Goal: Obtain resource: Download file/media

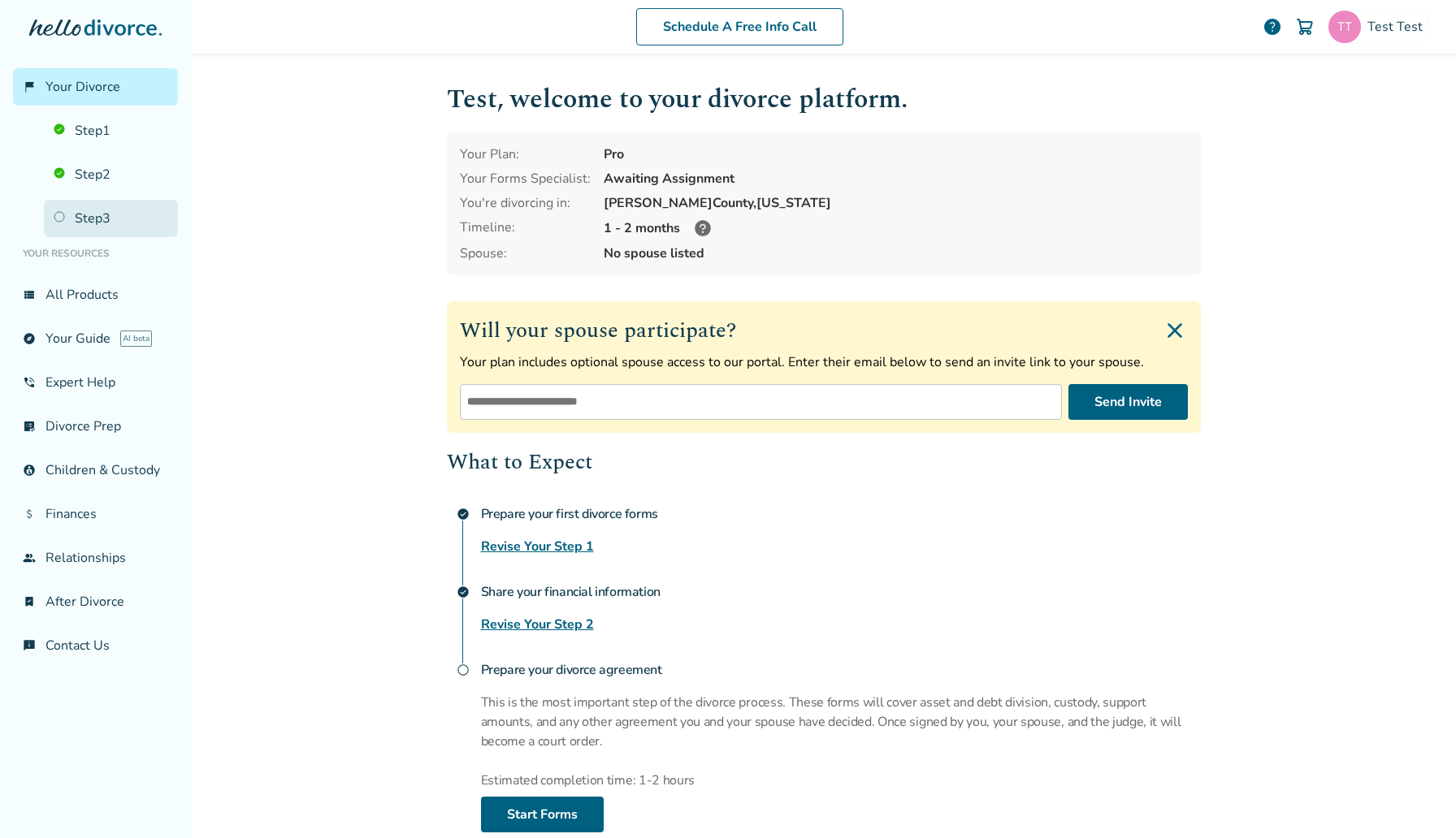
click at [97, 218] on link "Step 3" at bounding box center [111, 218] width 134 height 37
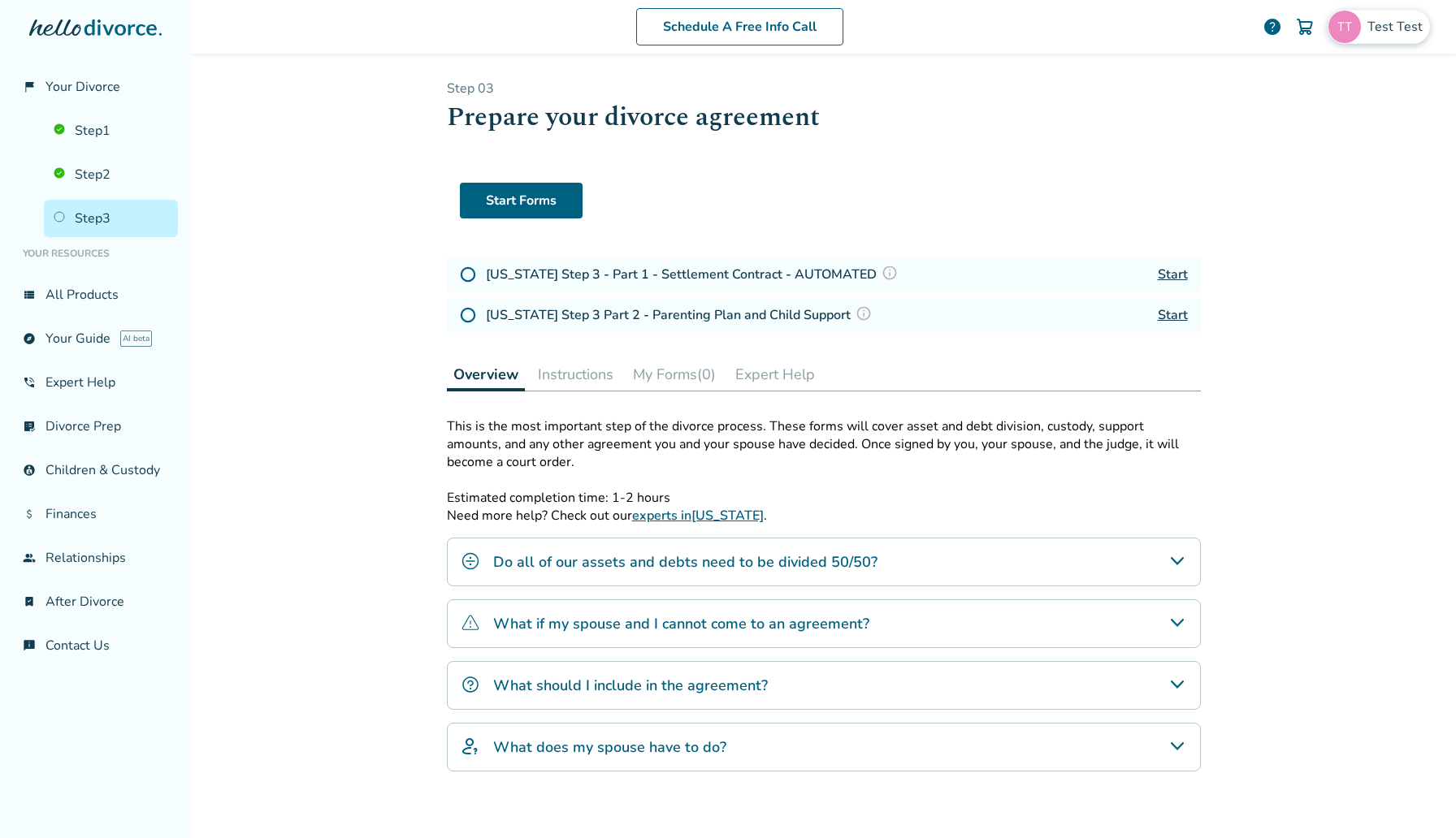
click at [1377, 12] on div "Test Test" at bounding box center [1378, 26] width 102 height 34
click at [1308, 95] on span "[EMAIL_ADDRESS][DOMAIN_NAME]" at bounding box center [1320, 100] width 216 height 36
copy span "[EMAIL_ADDRESS][DOMAIN_NAME]"
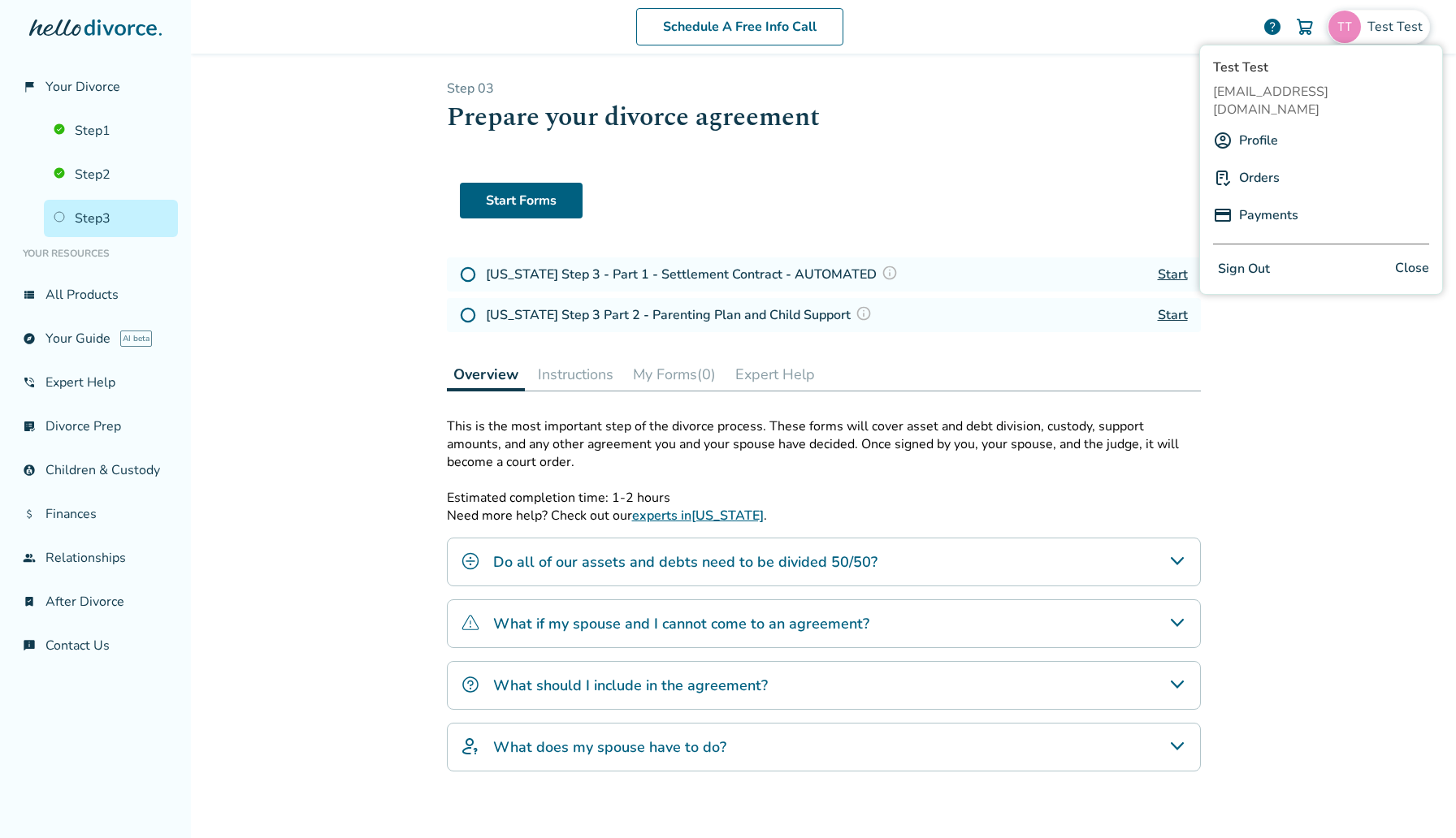
click at [1009, 201] on div "Start Forms" at bounding box center [823, 200] width 728 height 36
drag, startPoint x: 1167, startPoint y: 273, endPoint x: 899, endPoint y: 10, distance: 375.5
click at [0, 0] on div "flag_2 Your Divorce Step 1 Step 2 Step 3 Your Resources view_list All Products …" at bounding box center [728, 419] width 1456 height 838
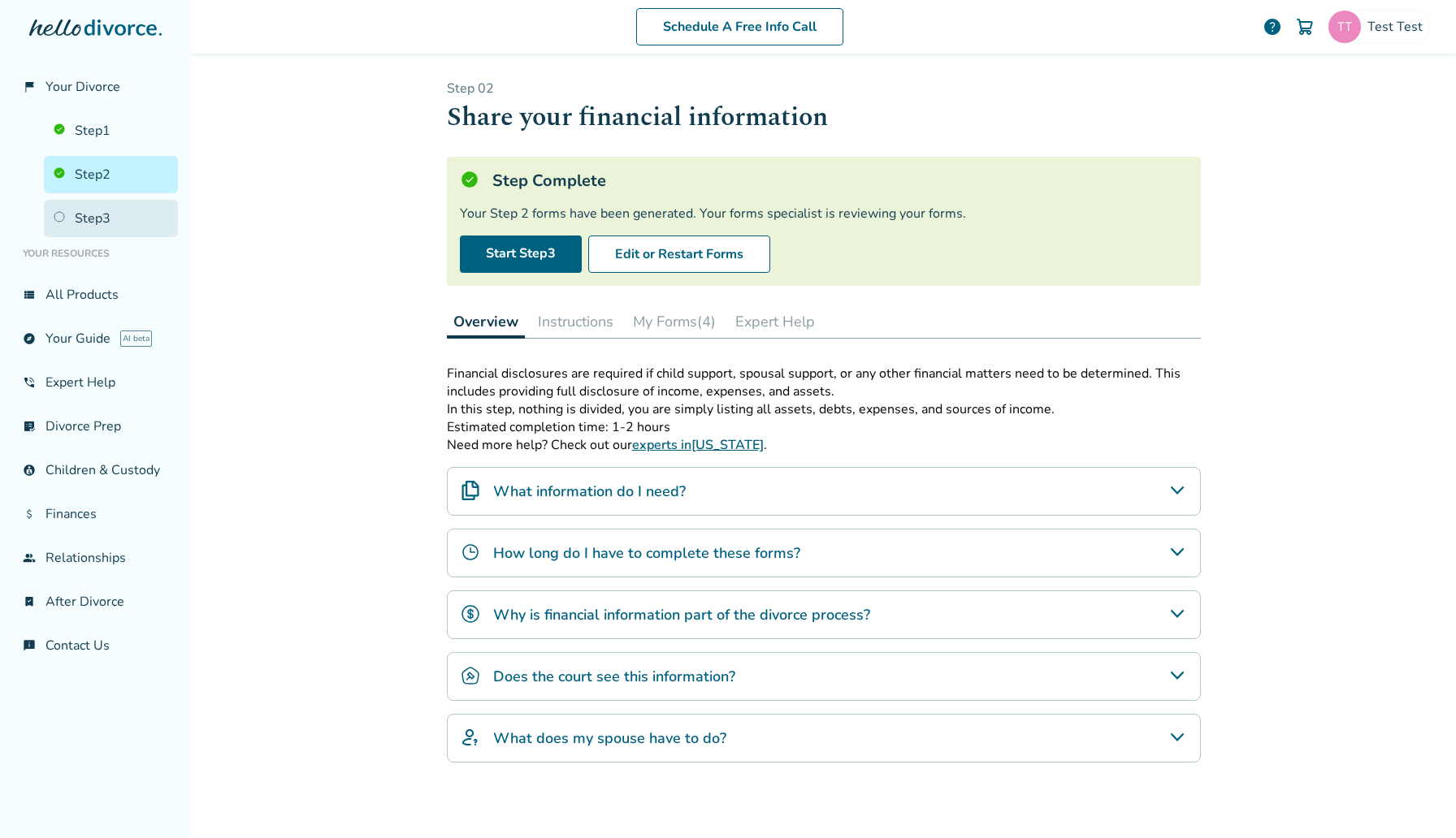
click at [122, 207] on link "Step 3" at bounding box center [111, 218] width 134 height 37
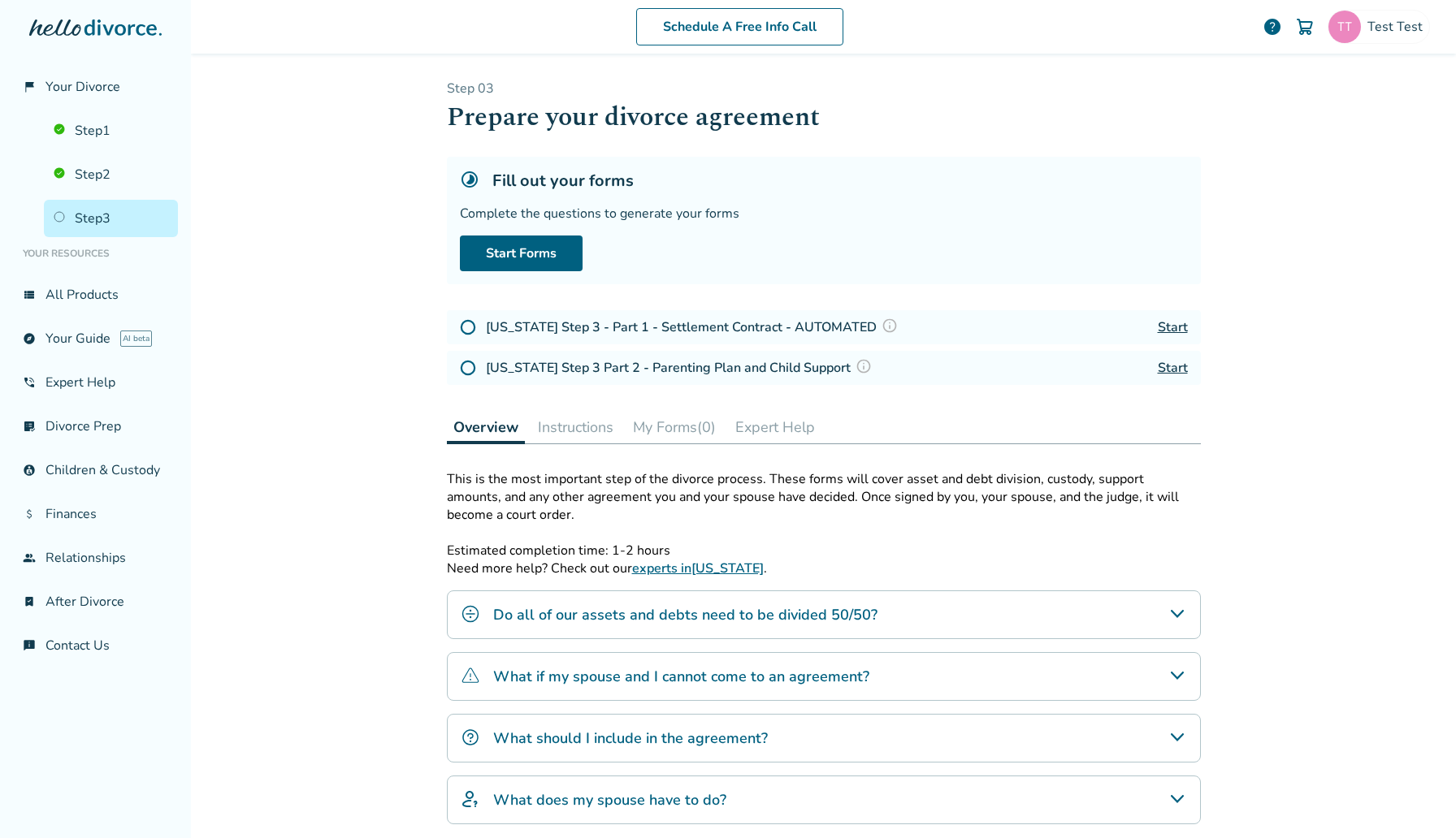
click at [720, 438] on button "My Forms (0)" at bounding box center [675, 428] width 96 height 33
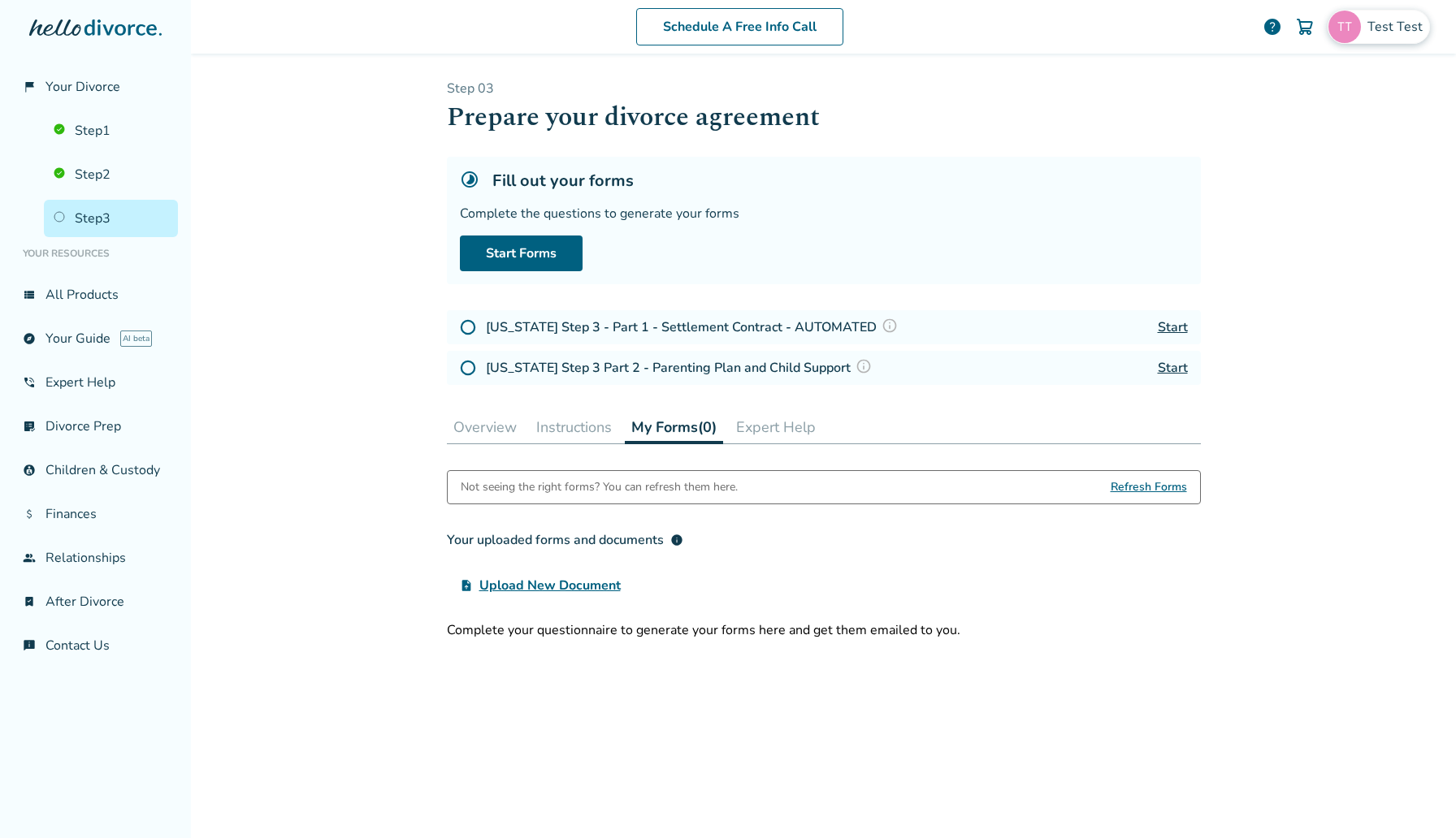
click at [1401, 38] on div "Test Test" at bounding box center [1378, 26] width 102 height 34
click at [1306, 98] on span "[EMAIL_ADDRESS][DOMAIN_NAME]" at bounding box center [1320, 100] width 216 height 36
copy span "[EMAIL_ADDRESS][DOMAIN_NAME]"
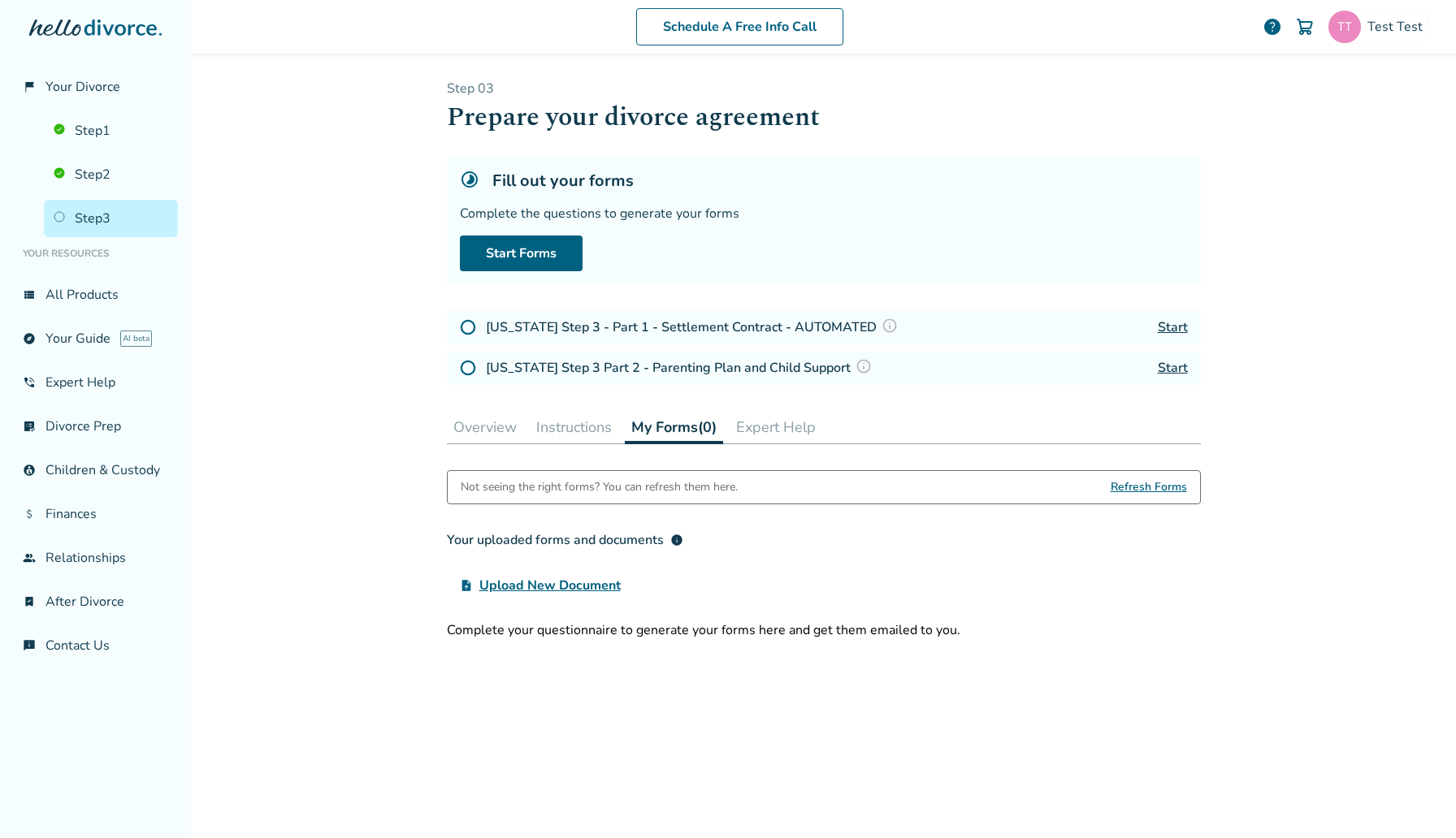
click at [983, 171] on div "Fill out your forms" at bounding box center [823, 181] width 728 height 22
click at [1176, 362] on link "Start" at bounding box center [1172, 368] width 30 height 18
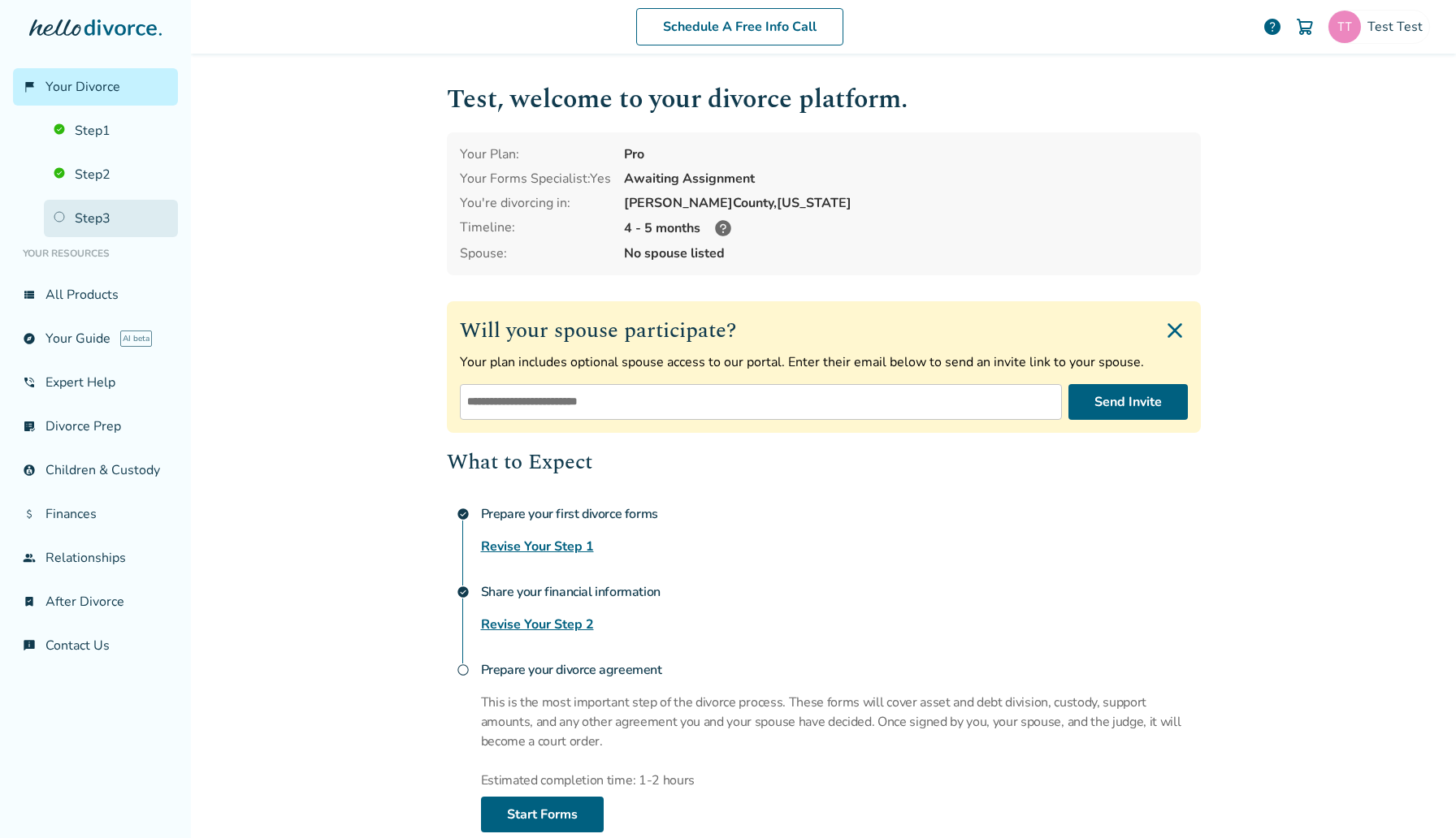
click at [125, 205] on link "Step 3" at bounding box center [111, 218] width 134 height 37
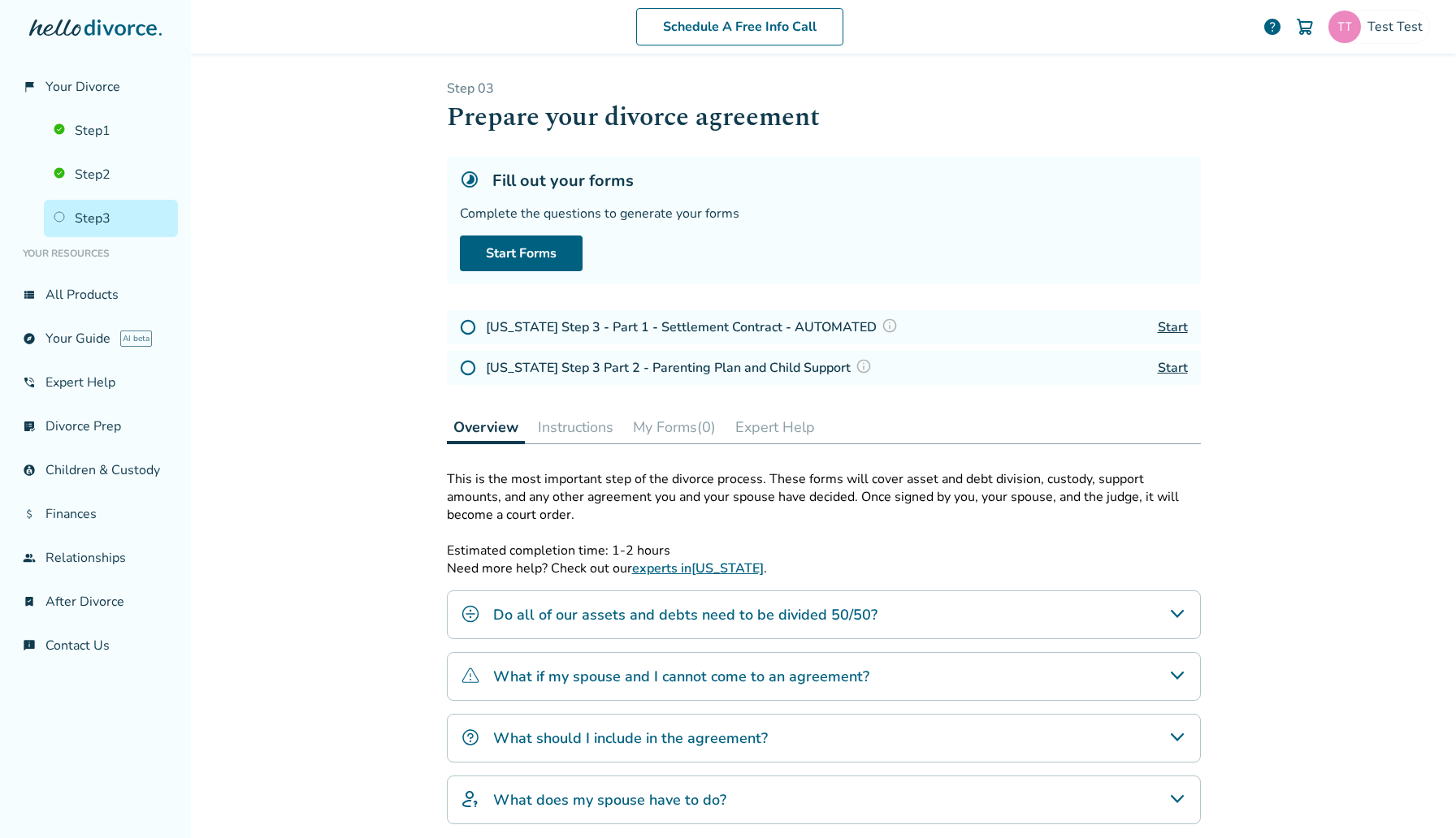
click at [690, 417] on button "My Forms (0)" at bounding box center [675, 428] width 96 height 33
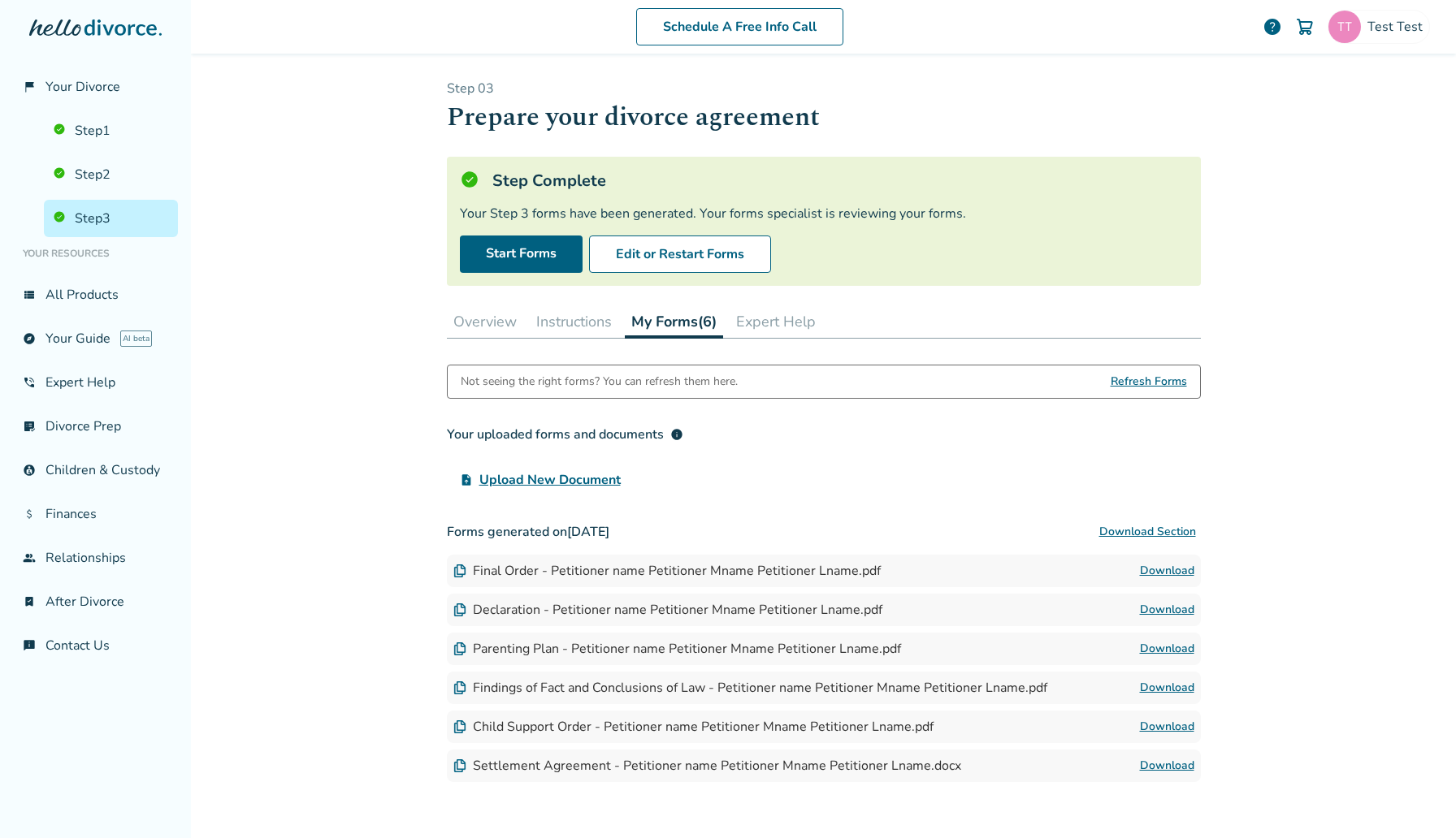
scroll to position [109, 0]
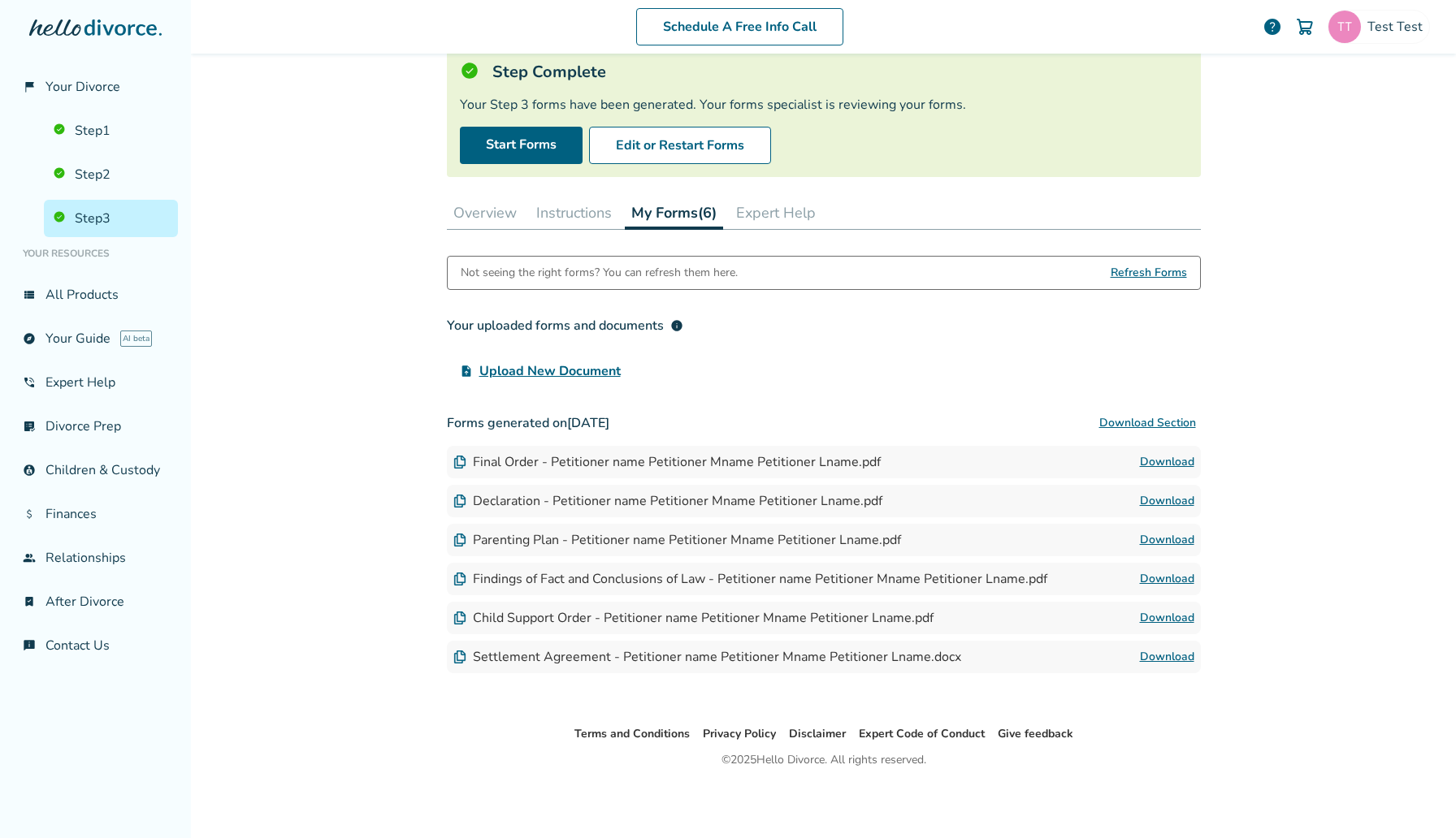
click at [1167, 461] on link "Download" at bounding box center [1167, 462] width 55 height 19
drag, startPoint x: 522, startPoint y: 459, endPoint x: 729, endPoint y: 461, distance: 207.0
click at [729, 461] on div "Final Order - Petitioner name Petitioner Mname Petitioner Lname.pdf" at bounding box center [667, 462] width 428 height 18
click at [1174, 462] on link "Download" at bounding box center [1167, 462] width 55 height 19
click at [1141, 574] on link "Download" at bounding box center [1167, 579] width 55 height 19
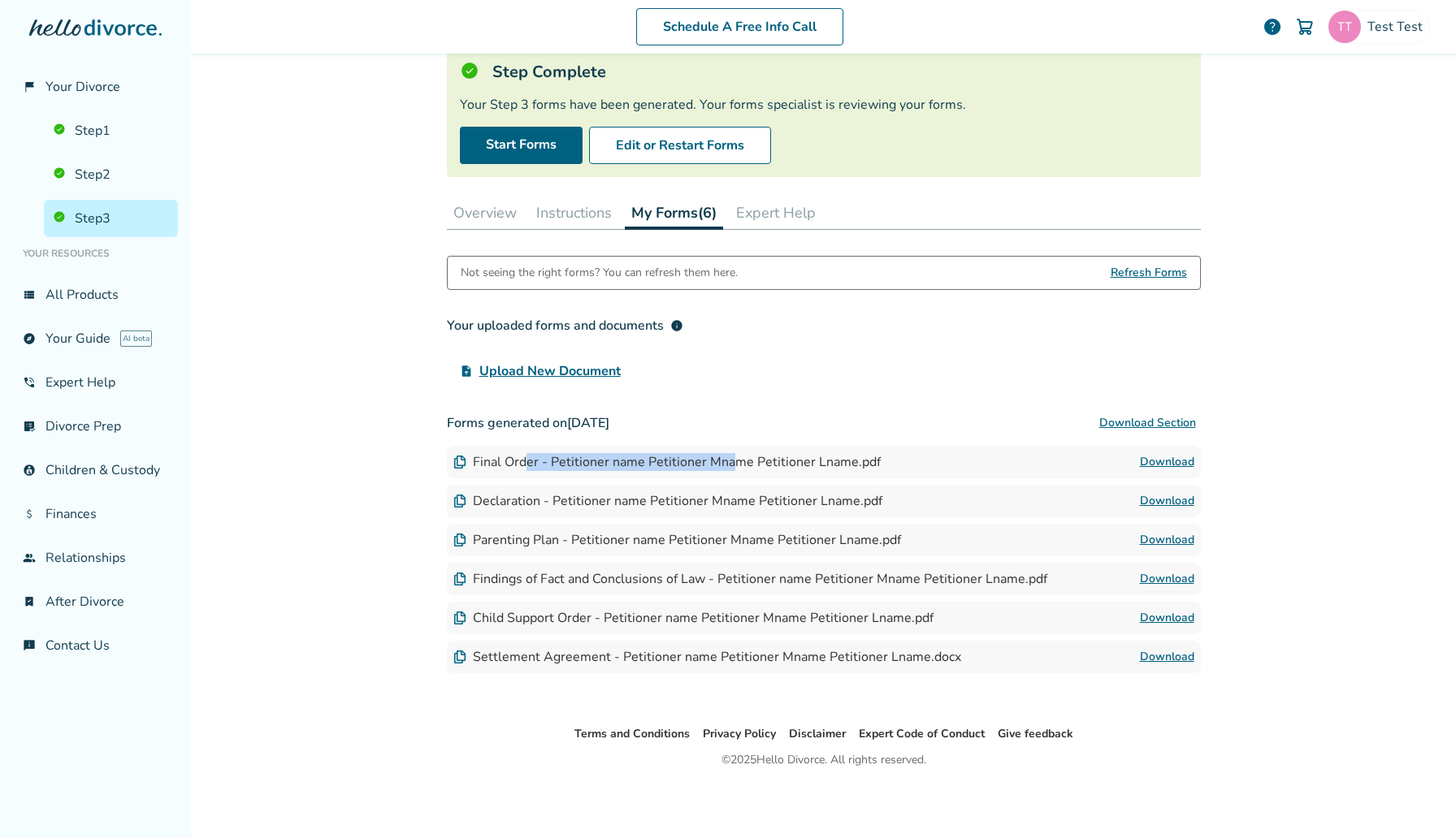
click at [1167, 574] on link "Download" at bounding box center [1167, 579] width 55 height 19
drag, startPoint x: 584, startPoint y: 469, endPoint x: 773, endPoint y: 459, distance: 189.3
click at [773, 459] on div "Final Order - Petitioner name Petitioner Mname Petitioner Lname.pdf" at bounding box center [667, 462] width 428 height 18
click at [1176, 458] on link "Download" at bounding box center [1167, 462] width 55 height 19
drag, startPoint x: 533, startPoint y: 511, endPoint x: 585, endPoint y: 499, distance: 53.4
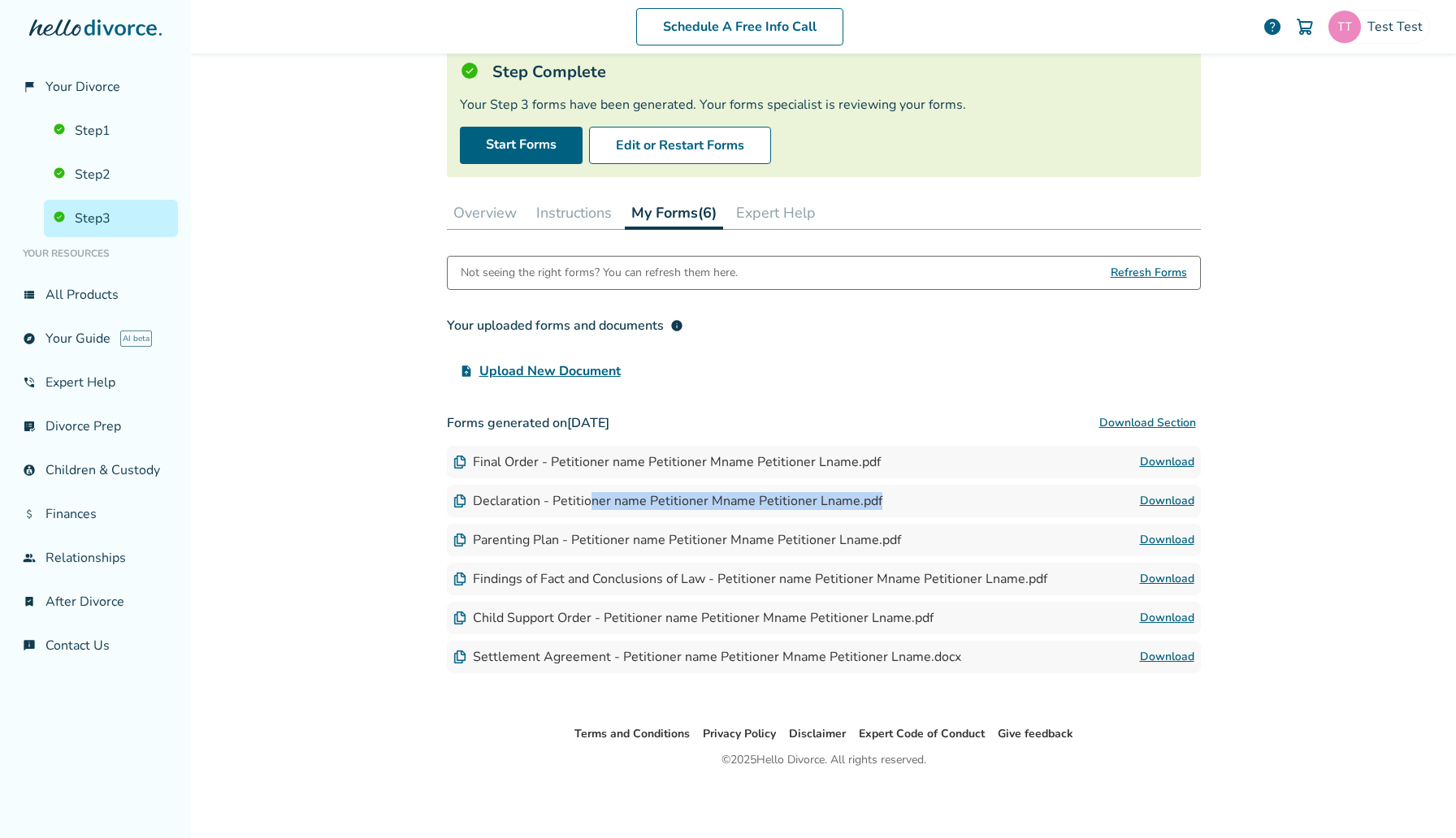
click at [585, 499] on div "Declaration - Petitioner name Petitioner Mname Petitioner Lname.pdf Download" at bounding box center [824, 502] width 753 height 33
click at [1186, 503] on link "Download" at bounding box center [1167, 501] width 55 height 19
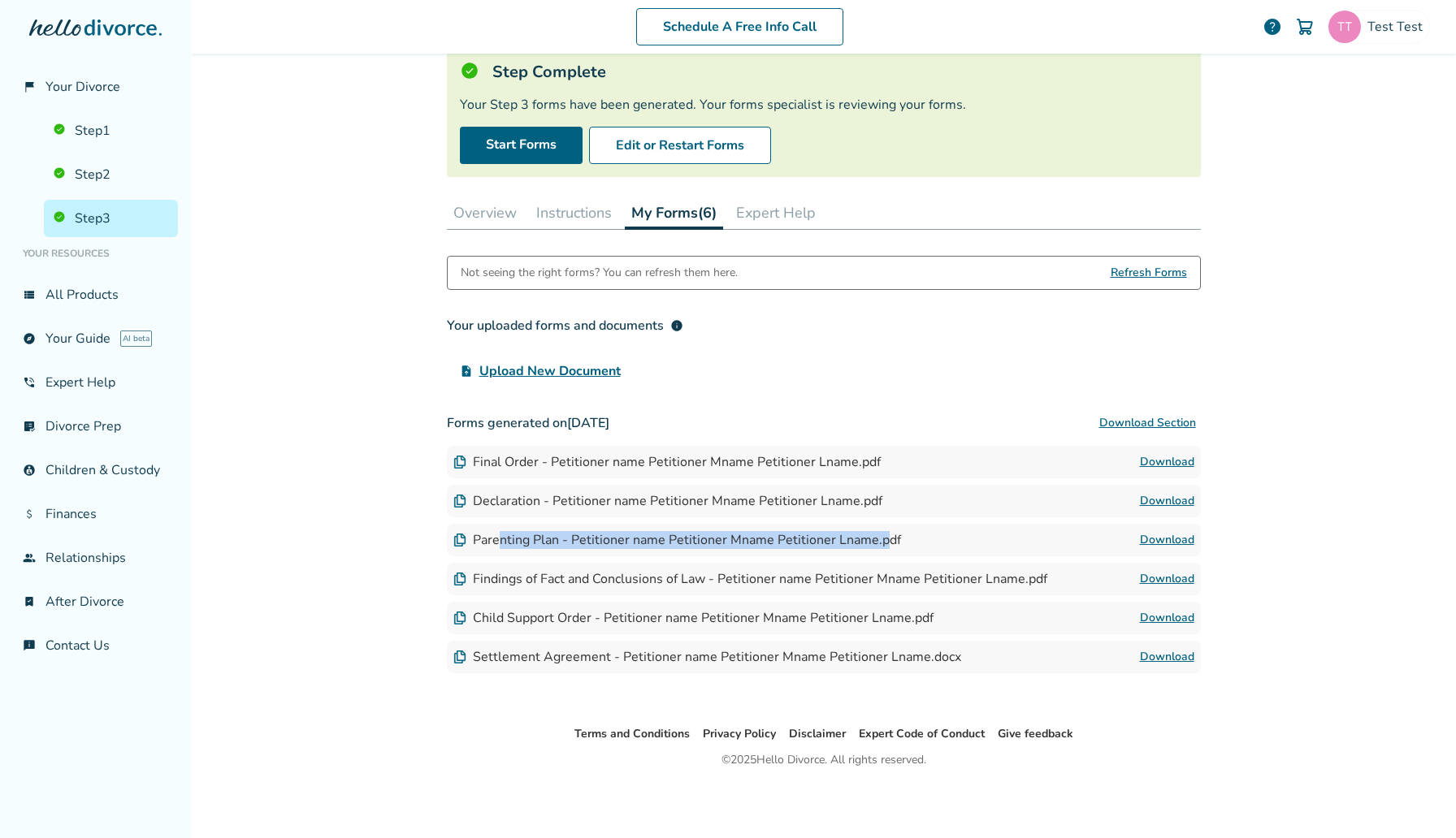
drag, startPoint x: 496, startPoint y: 542, endPoint x: 878, endPoint y: 542, distance: 382.0
click at [878, 542] on div "Parenting Plan - Petitioner name Petitioner Mname Petitioner Lname.pdf" at bounding box center [678, 540] width 448 height 18
click at [1173, 542] on link "Download" at bounding box center [1167, 540] width 55 height 19
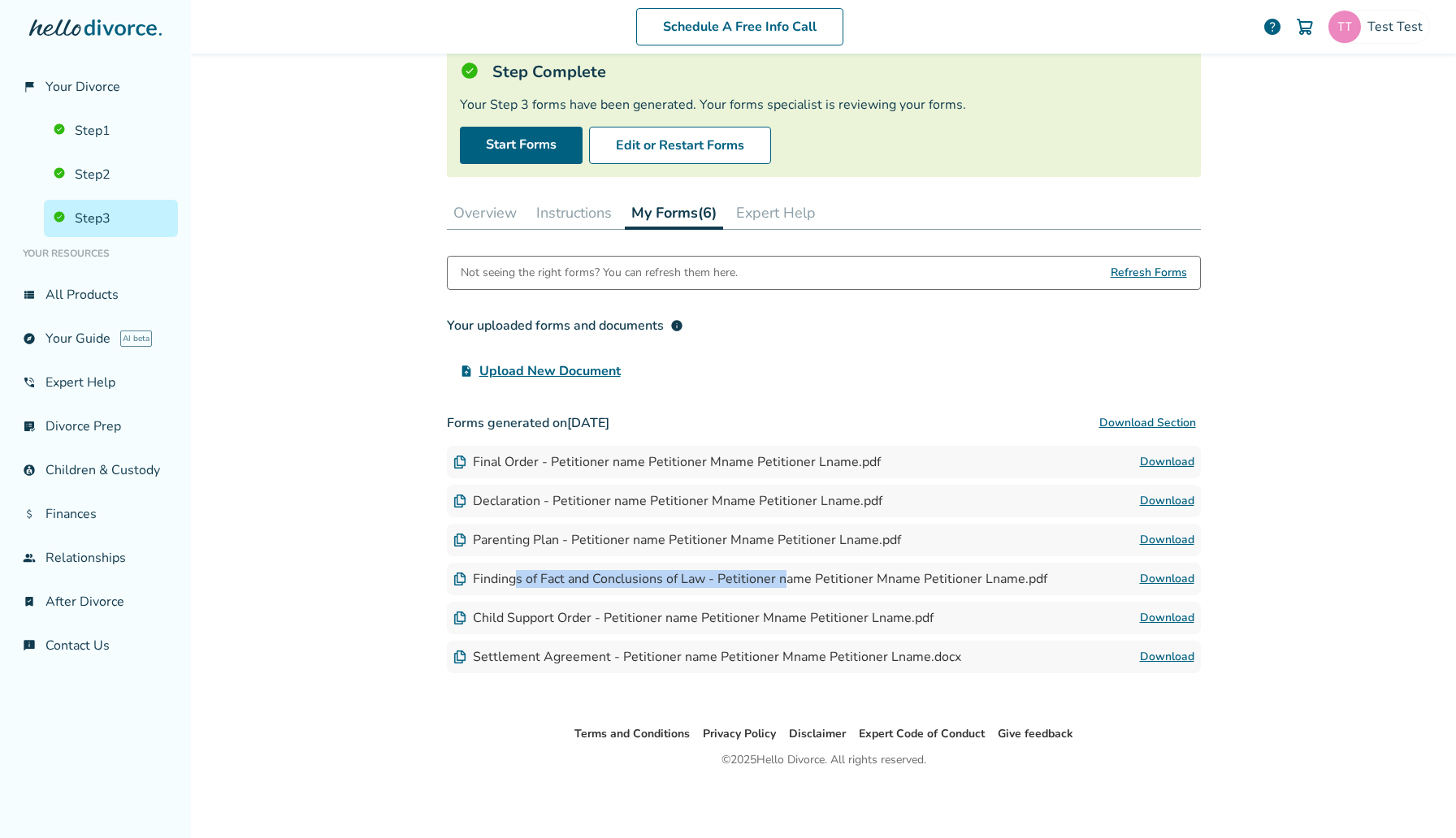
drag, startPoint x: 512, startPoint y: 583, endPoint x: 783, endPoint y: 583, distance: 271.0
click at [783, 583] on div "Findings of Fact and Conclusions of Law - Petitioner name Petitioner Mname Peti…" at bounding box center [751, 579] width 594 height 18
click at [1185, 581] on link "Download" at bounding box center [1167, 579] width 55 height 19
drag, startPoint x: 575, startPoint y: 543, endPoint x: 748, endPoint y: 543, distance: 173.0
click at [748, 543] on div "Parenting Plan - Petitioner name Petitioner Mname Petitioner Lname.pdf" at bounding box center [678, 540] width 448 height 18
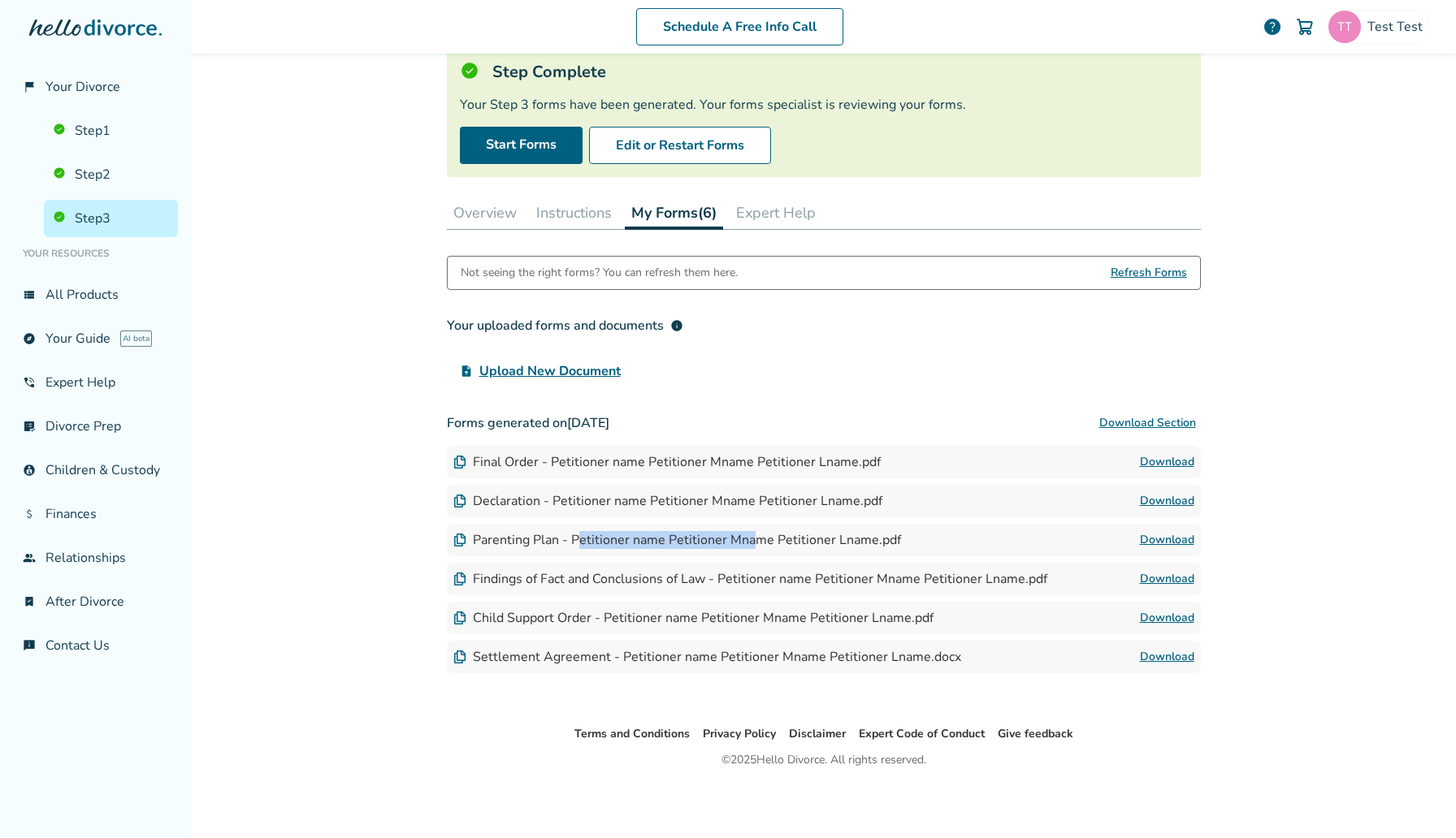
click at [1177, 537] on link "Download" at bounding box center [1167, 540] width 55 height 19
drag, startPoint x: 547, startPoint y: 579, endPoint x: 868, endPoint y: 584, distance: 321.0
click at [868, 584] on div "Findings of Fact and Conclusions of Law - Petitioner name Petitioner Mname Peti…" at bounding box center [751, 579] width 594 height 18
click at [1193, 577] on link "Download" at bounding box center [1167, 579] width 55 height 19
drag, startPoint x: 553, startPoint y: 621, endPoint x: 816, endPoint y: 622, distance: 263.0
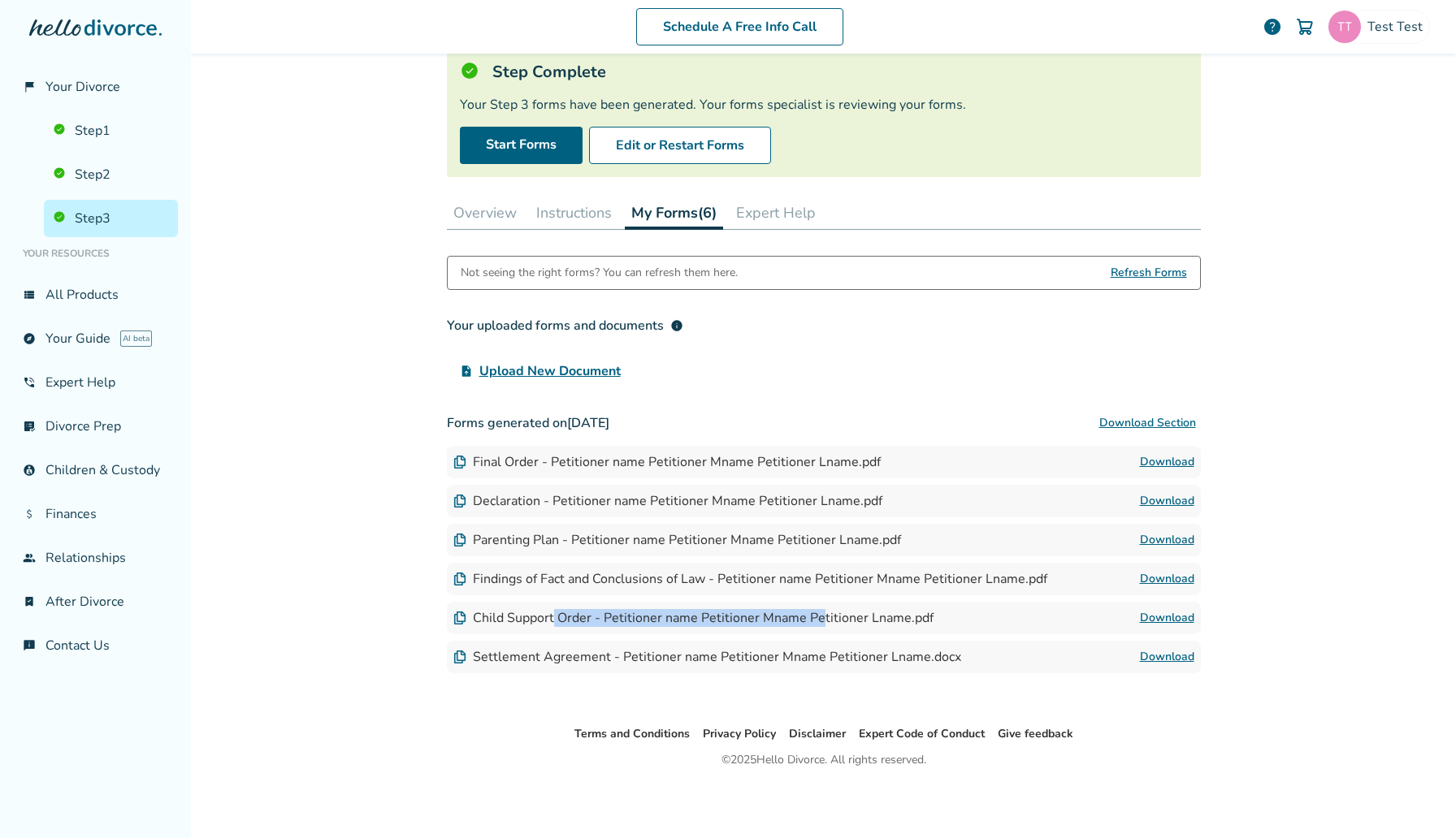
click at [816, 622] on div "Child Support Order - Petitioner name Petitioner Mname Petitioner Lname.pdf" at bounding box center [693, 618] width 480 height 18
click at [1158, 611] on link "Download" at bounding box center [1167, 618] width 55 height 19
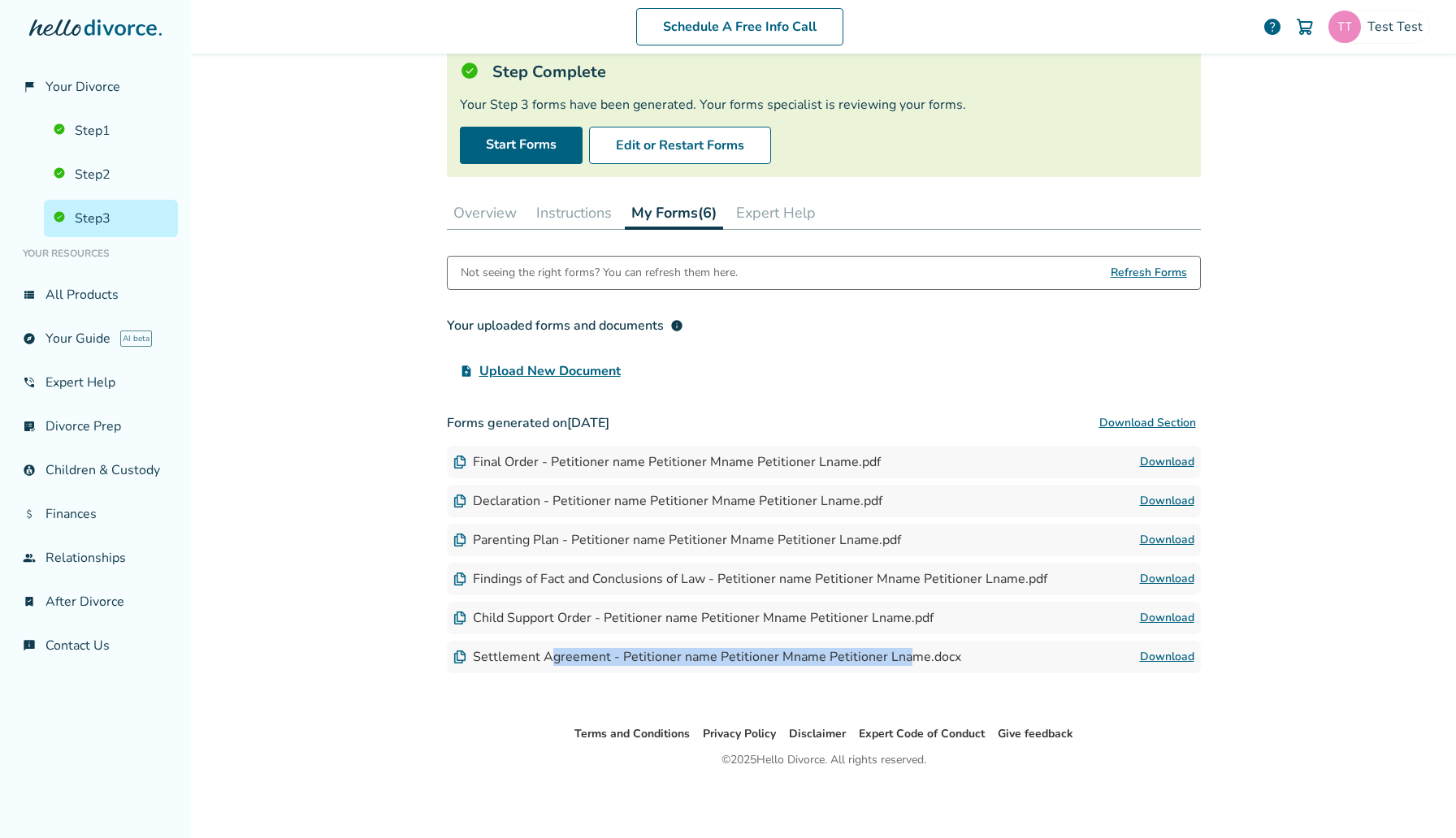
drag, startPoint x: 545, startPoint y: 653, endPoint x: 903, endPoint y: 657, distance: 358.0
click at [903, 657] on div "Settlement Agreement - Petitioner name Petitioner Mname Petitioner Lname.docx" at bounding box center [707, 656] width 507 height 18
click at [1188, 653] on link "Download" at bounding box center [1167, 657] width 55 height 19
drag, startPoint x: 525, startPoint y: 649, endPoint x: 784, endPoint y: 648, distance: 259.0
click at [784, 648] on div "Settlement Agreement - Petitioner name Petitioner Mname Petitioner Lname.docx" at bounding box center [707, 656] width 507 height 18
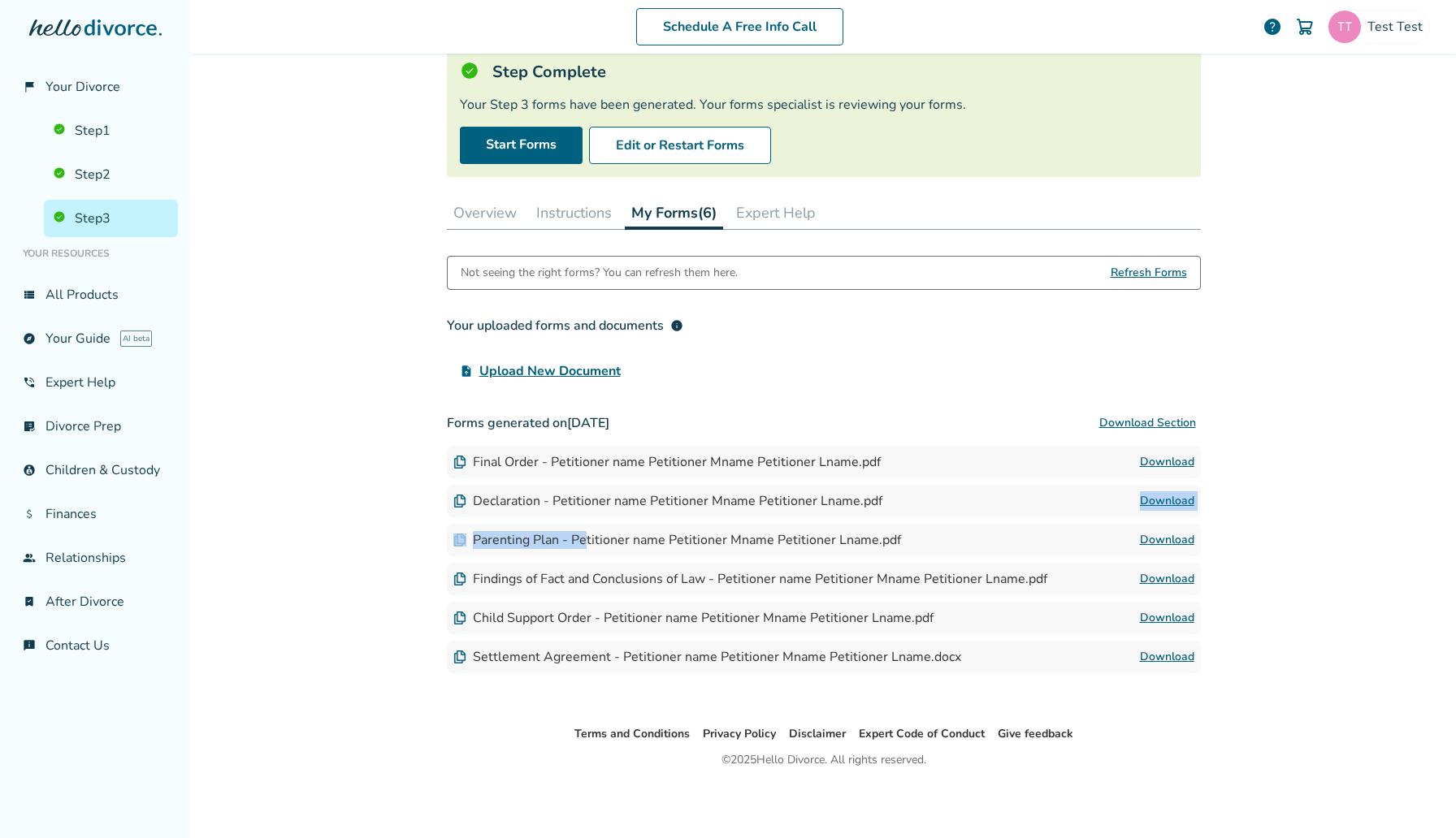
drag, startPoint x: 583, startPoint y: 539, endPoint x: 771, endPoint y: 518, distance: 189.2
click at [771, 518] on div "Forms generated on August 12, 2025 Download Section Final Order - Petitioner na…" at bounding box center [824, 539] width 753 height 266
click at [1187, 543] on link "Download" at bounding box center [1167, 540] width 55 height 19
